Goal: Transaction & Acquisition: Purchase product/service

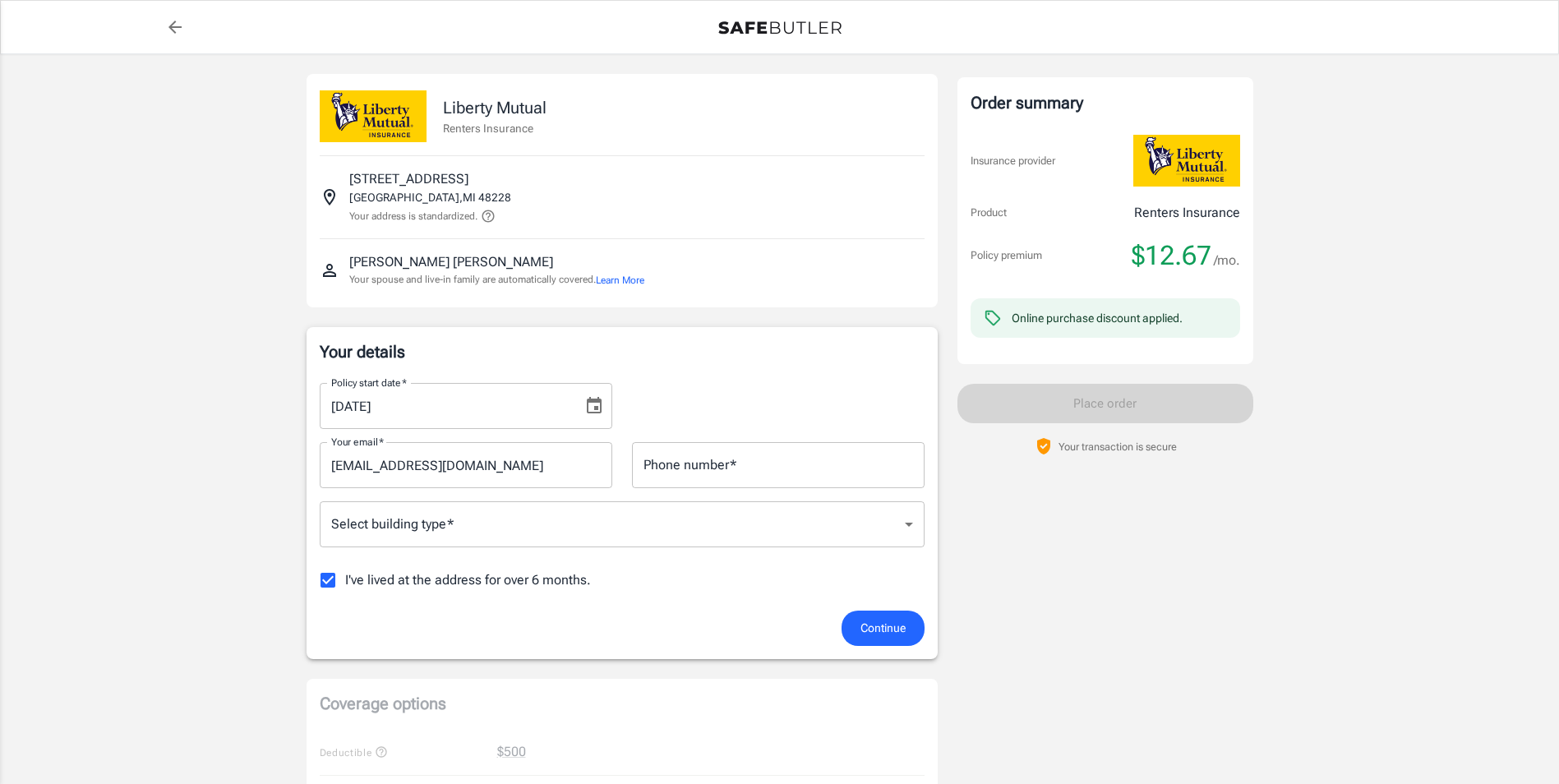
click at [591, 409] on icon "Choose date, selected date is Oct 11, 2025" at bounding box center [594, 406] width 20 height 20
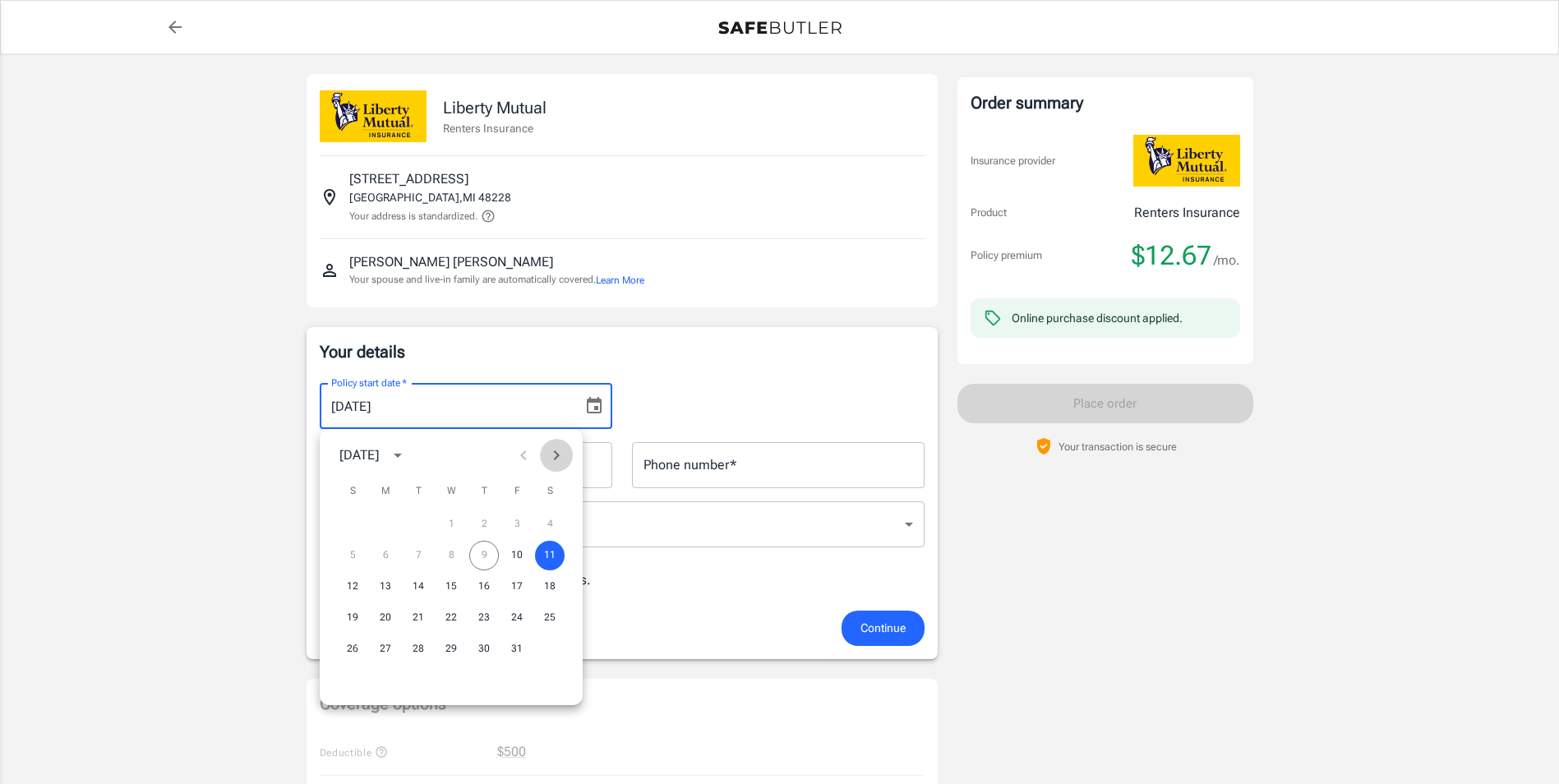
click at [561, 457] on icon "Next month" at bounding box center [556, 455] width 20 height 20
click at [417, 649] on button "25" at bounding box center [418, 648] width 29 height 29
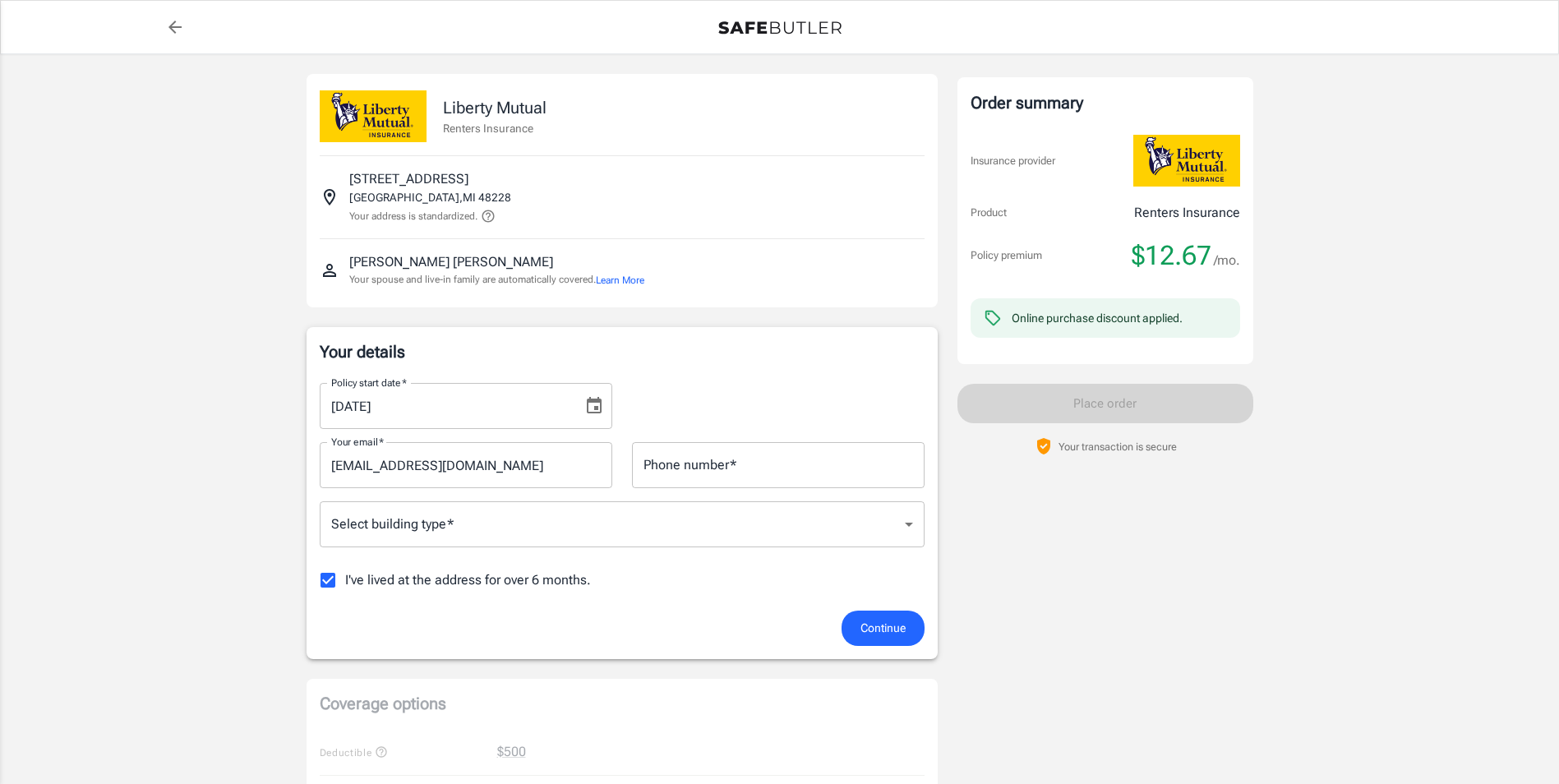
type input "[DATE]"
click at [730, 468] on input "Phone number   *" at bounding box center [778, 465] width 293 height 46
click at [765, 466] on input "Phone number   *" at bounding box center [778, 465] width 293 height 46
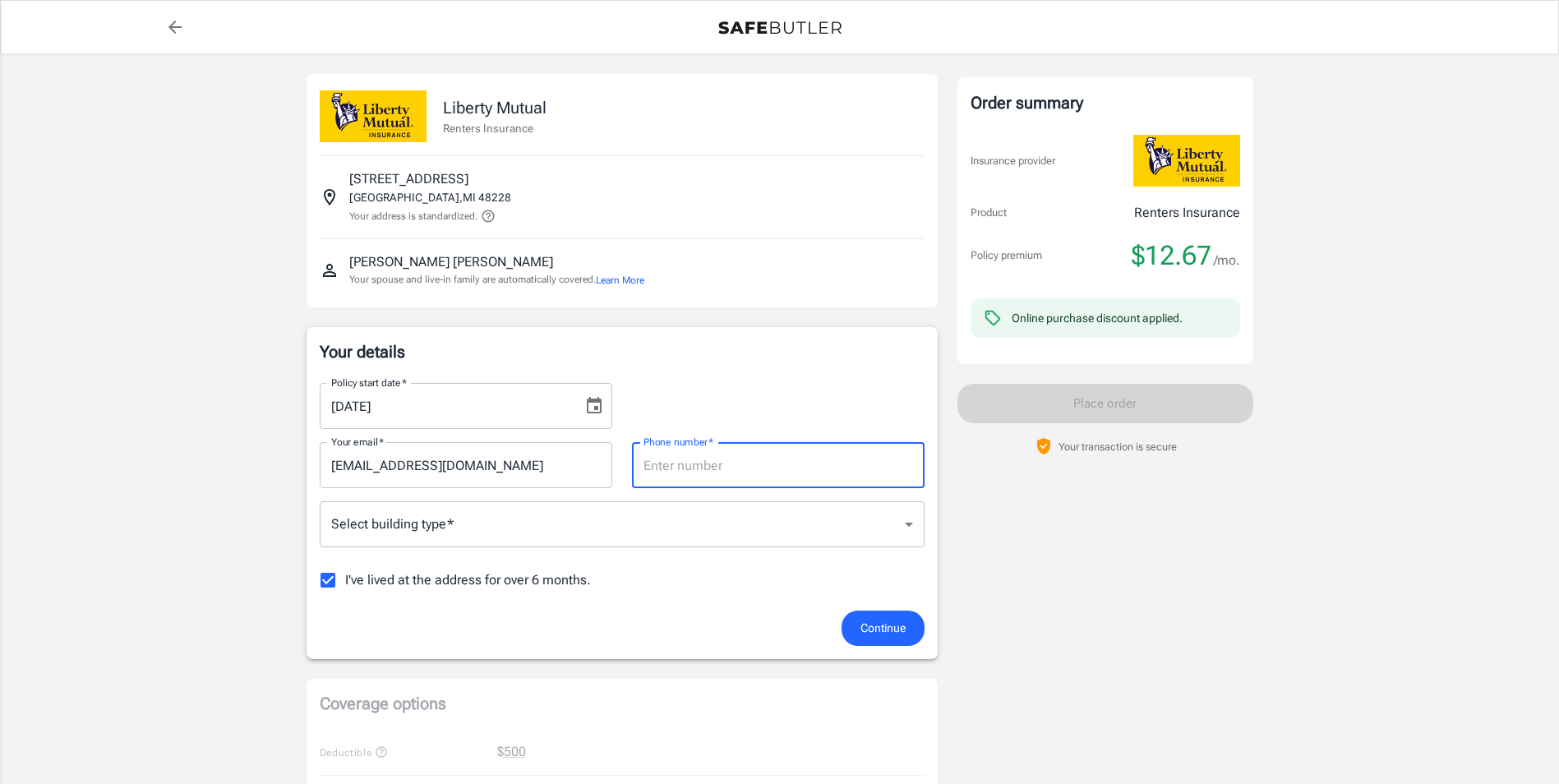
click at [765, 466] on input "Phone number   *" at bounding box center [778, 465] width 293 height 46
click at [761, 463] on input "Phone number   *" at bounding box center [778, 465] width 293 height 46
type input "3136360175"
click at [453, 518] on body "Policy premium $ 12.67 /mo Liberty Mutual Renters Insurance [STREET_ADDRESS] Yo…" at bounding box center [779, 777] width 1559 height 1554
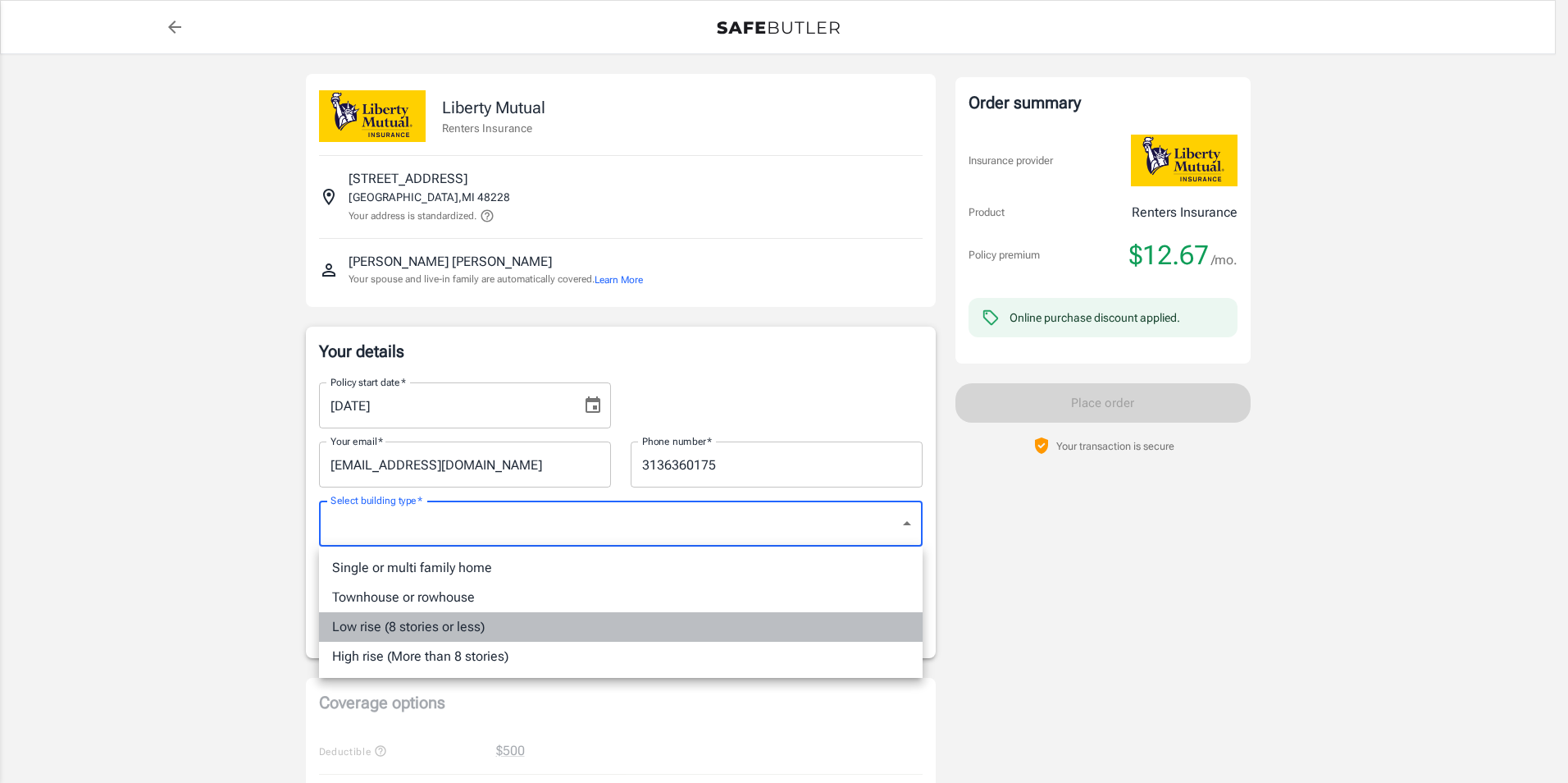
click at [431, 623] on li "Low rise (8 stories or less)" at bounding box center [621, 626] width 604 height 29
type input "lowrise"
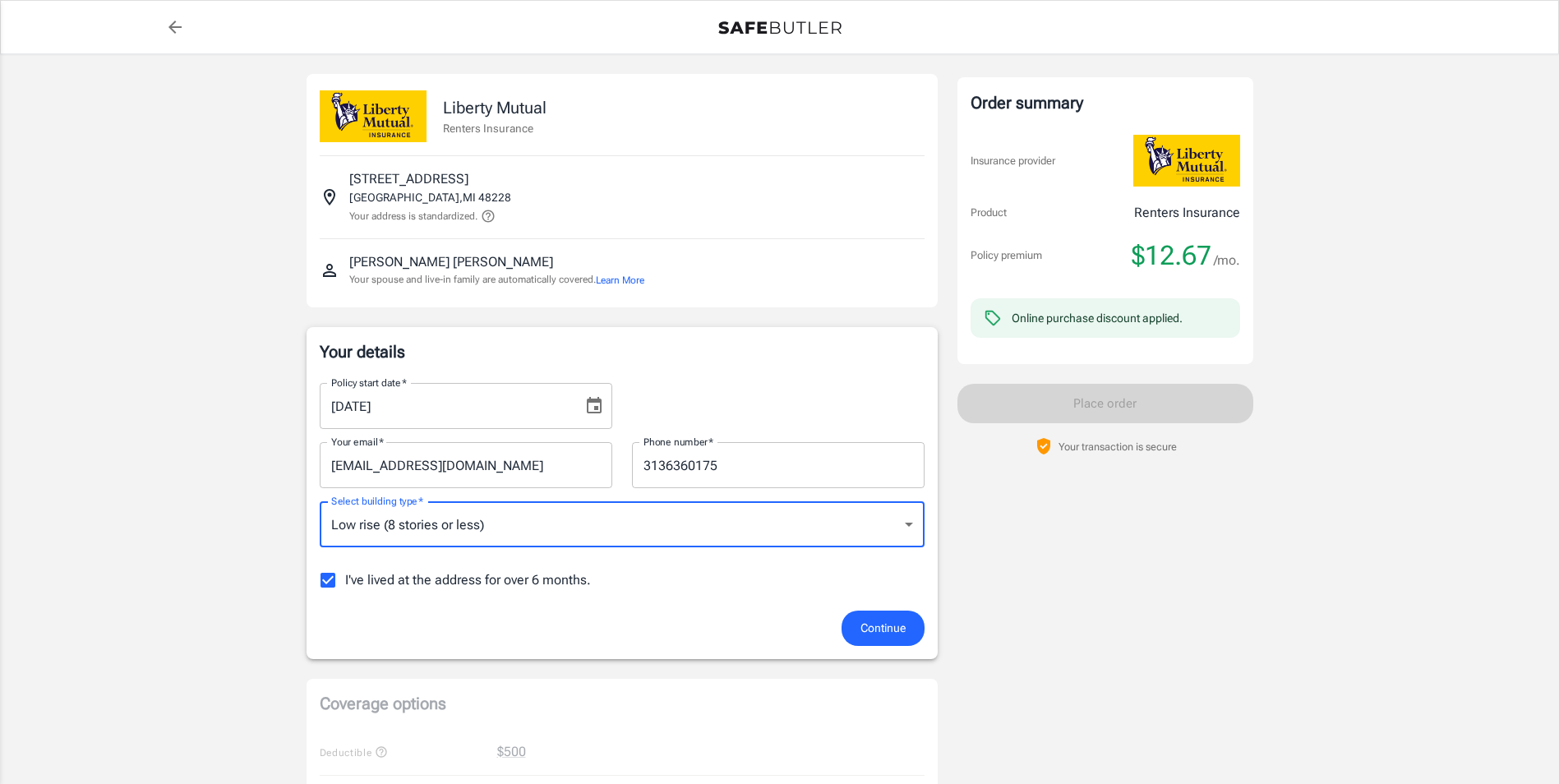
click at [327, 586] on input "I've lived at the address for over 6 months." at bounding box center [327, 580] width 35 height 35
checkbox input "false"
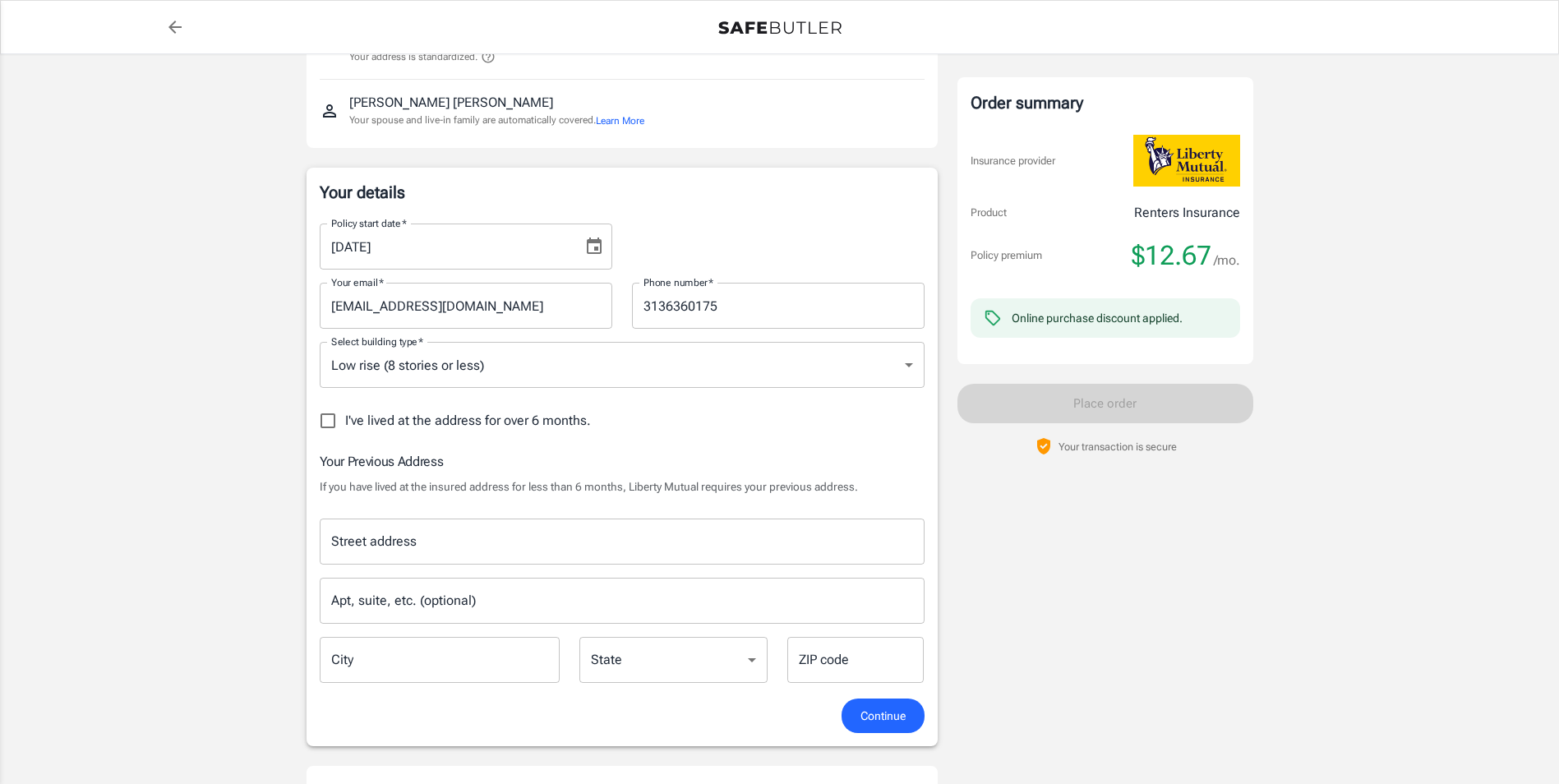
scroll to position [164, 0]
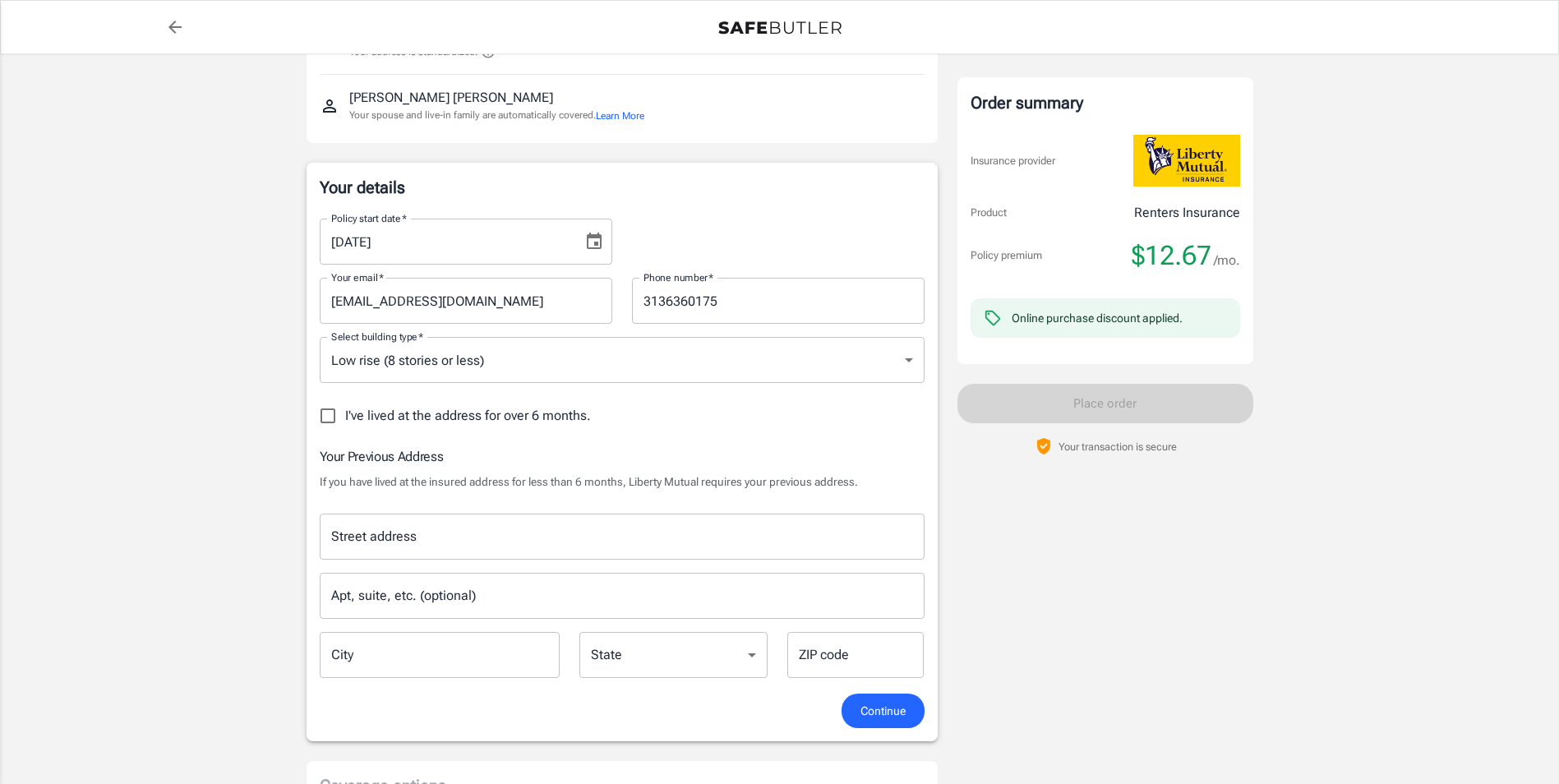
click at [463, 541] on input "Street address" at bounding box center [622, 536] width 590 height 31
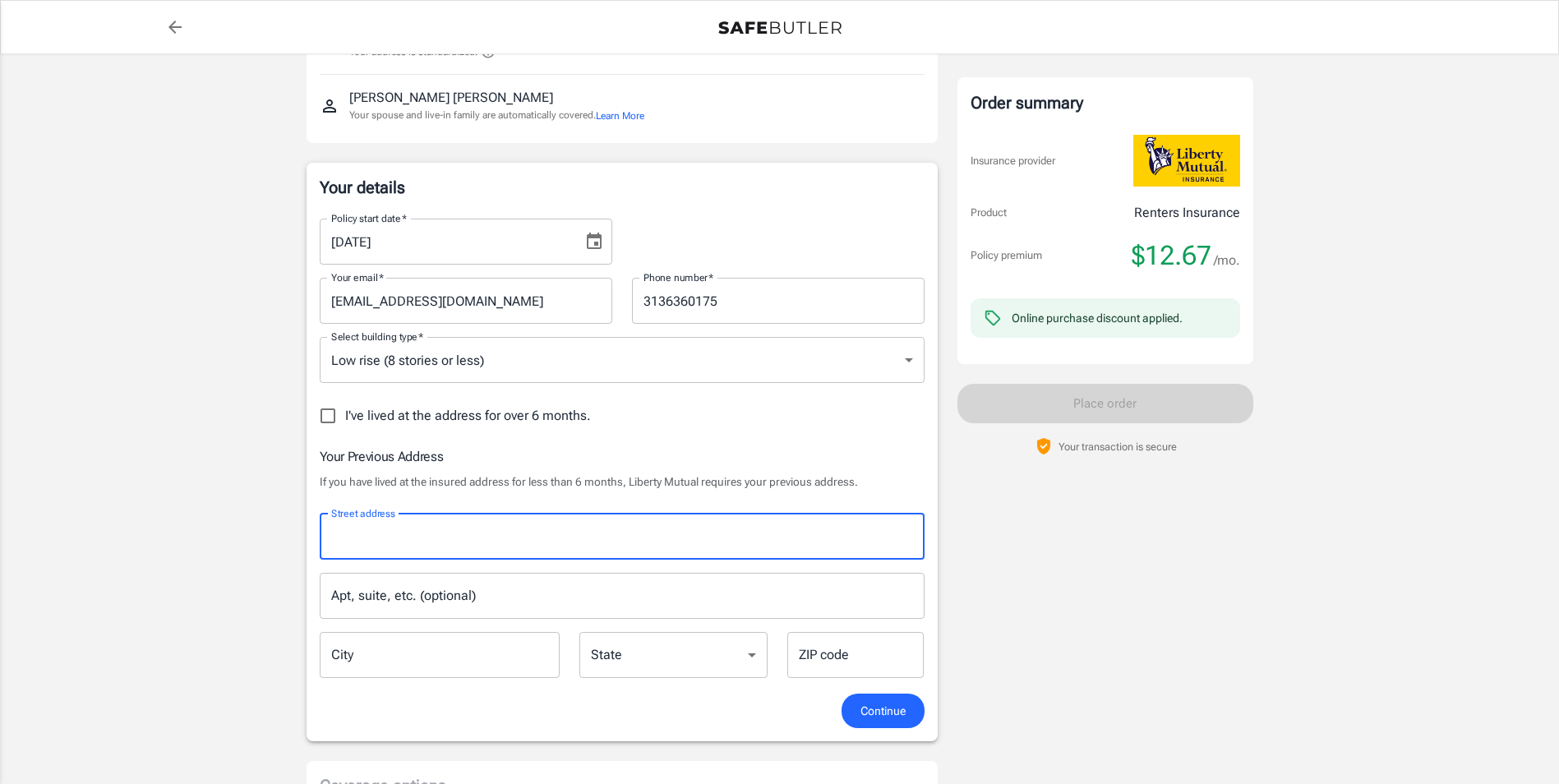
click at [484, 539] on input "Street address" at bounding box center [622, 536] width 590 height 31
type input "1"
